Goal: Task Accomplishment & Management: Use online tool/utility

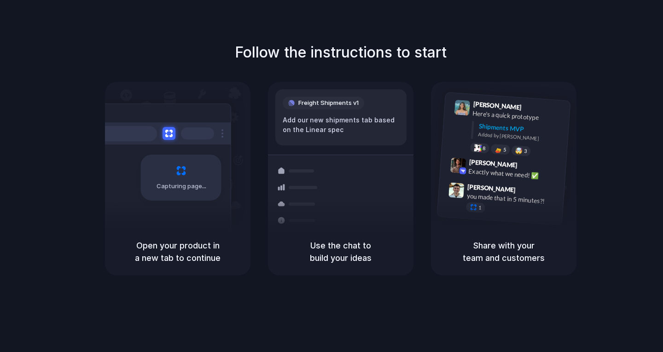
click at [184, 226] on div "Capturing page" at bounding box center [161, 174] width 139 height 141
